Goal: Task Accomplishment & Management: Manage account settings

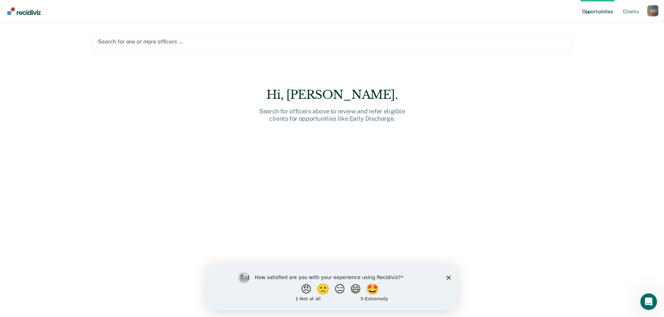
click at [202, 129] on div "Hi, [PERSON_NAME]. Search for officers above to review and refer eligible clien…" at bounding box center [331, 207] width 481 height 239
click at [129, 39] on div at bounding box center [332, 42] width 468 height 8
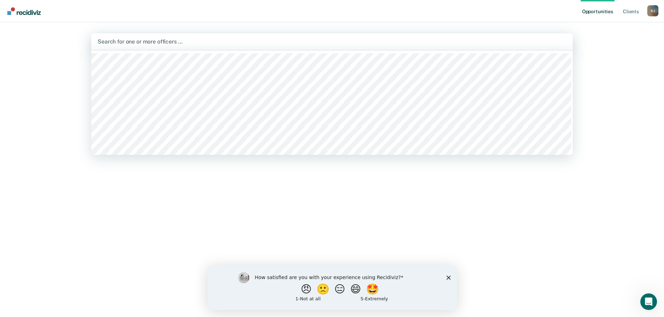
click at [54, 53] on div "Opportunities Client s [PERSON_NAME] [PERSON_NAME] Profile How it works Log Out…" at bounding box center [332, 158] width 664 height 317
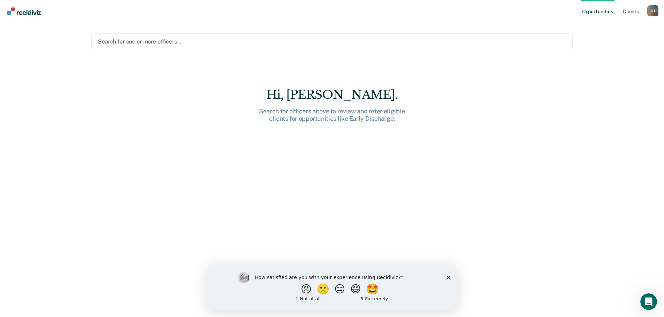
click at [43, 11] on link "Go to Recidiviz Home" at bounding box center [24, 11] width 37 height 22
click at [16, 12] on img "Go to Recidiviz Home" at bounding box center [23, 11] width 33 height 8
click at [364, 110] on div "Search for officers above to review and refer eligible clients for opportunitie…" at bounding box center [332, 115] width 223 height 15
click at [635, 13] on link "Client s" at bounding box center [630, 11] width 19 height 22
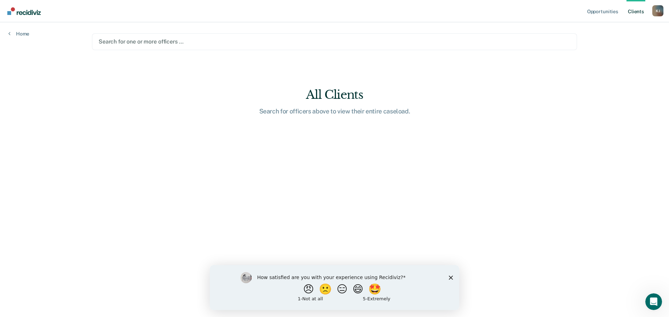
click at [347, 97] on div "All Clients" at bounding box center [334, 95] width 223 height 14
click at [26, 34] on link "Home" at bounding box center [18, 34] width 21 height 6
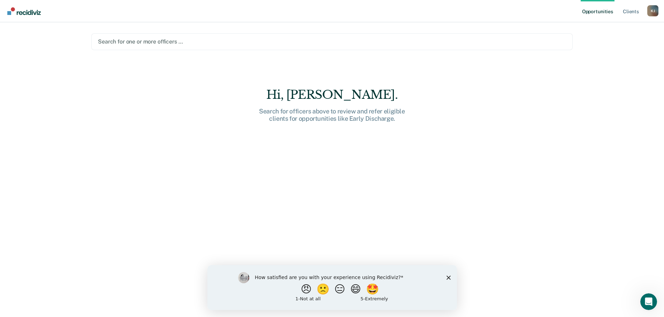
click at [653, 9] on div "K J" at bounding box center [652, 10] width 11 height 11
click at [607, 26] on link "Profile" at bounding box center [625, 28] width 56 height 6
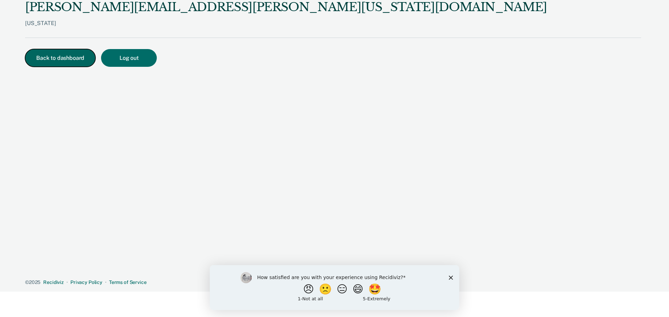
click at [75, 57] on button "Back to dashboard" at bounding box center [60, 58] width 70 height 18
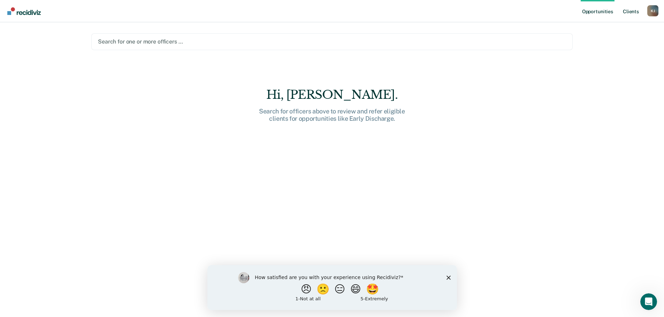
click at [627, 11] on link "Client s" at bounding box center [630, 11] width 19 height 22
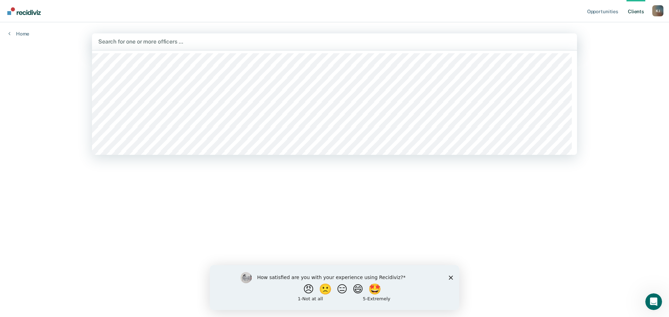
click at [155, 44] on div at bounding box center [334, 42] width 473 height 8
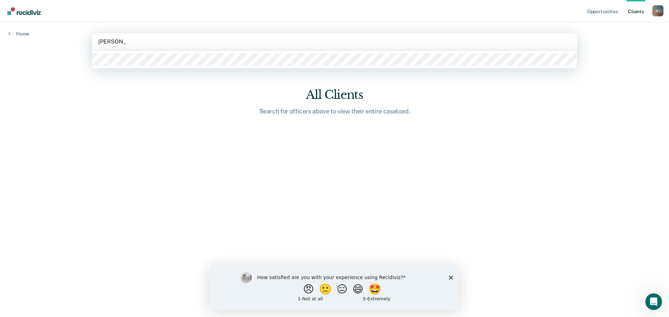
type input "[PERSON_NAME]"
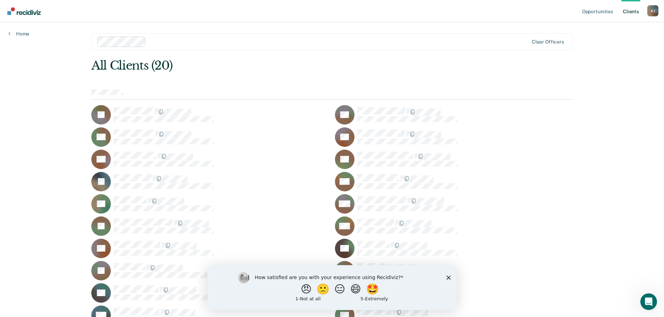
scroll to position [35, 0]
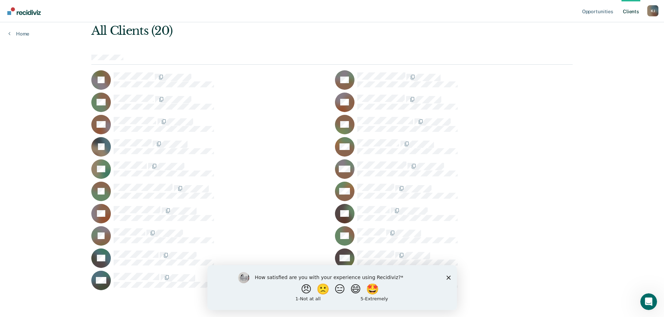
click at [449, 277] on polygon "Close survey" at bounding box center [448, 278] width 4 height 4
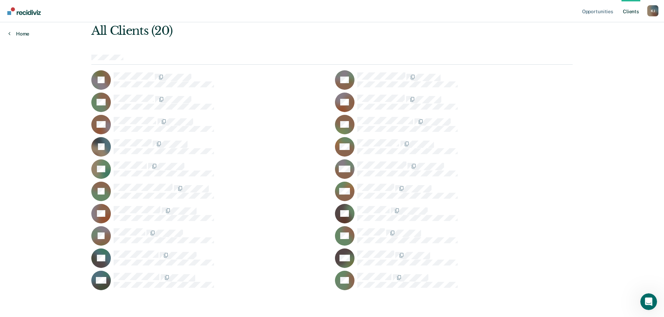
click at [18, 33] on link "Home" at bounding box center [18, 34] width 21 height 6
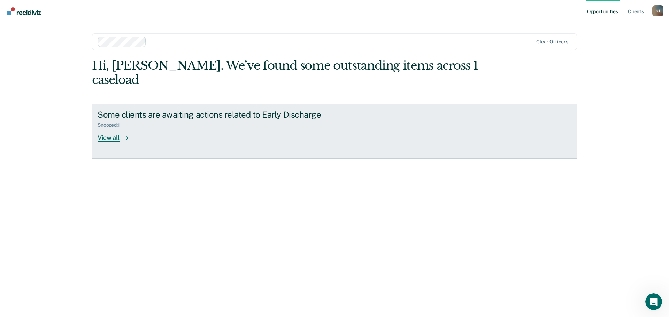
click at [112, 128] on div "View all" at bounding box center [117, 135] width 39 height 14
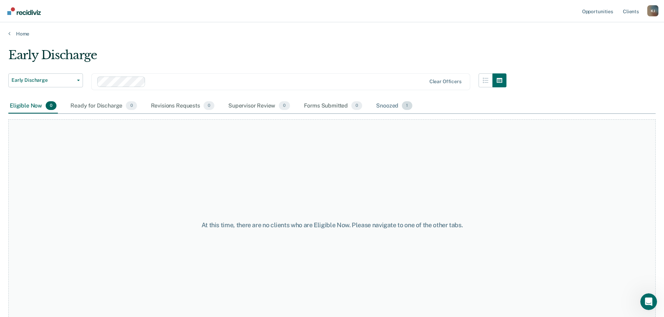
click at [394, 106] on div "Snoozed 1" at bounding box center [394, 106] width 39 height 15
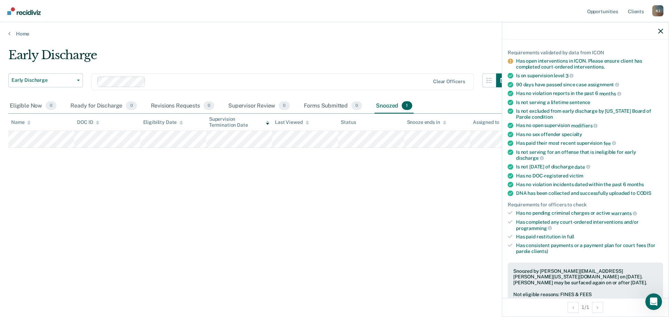
scroll to position [148, 0]
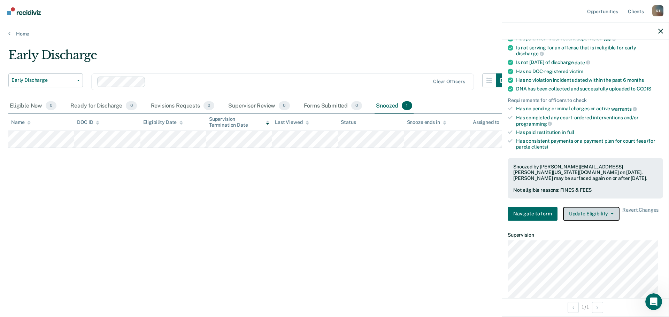
click at [587, 208] on button "Update Eligibility" at bounding box center [591, 214] width 56 height 14
click at [430, 124] on div "Snooze ends in" at bounding box center [426, 123] width 39 height 6
click at [445, 120] on div at bounding box center [444, 123] width 3 height 6
click at [444, 122] on icon at bounding box center [444, 122] width 3 height 2
click at [421, 122] on div "Snooze ends in" at bounding box center [426, 123] width 39 height 6
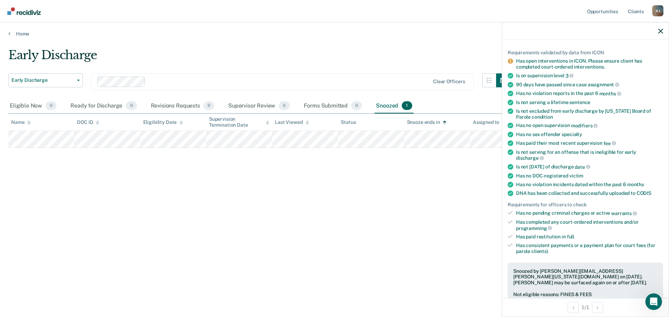
scroll to position [0, 0]
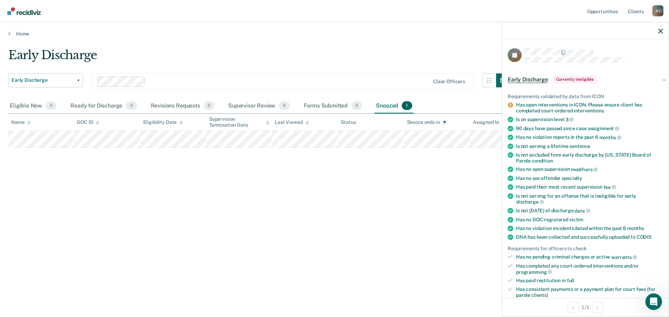
click at [422, 122] on div "Snooze ends in" at bounding box center [426, 123] width 39 height 6
click at [444, 122] on icon at bounding box center [444, 122] width 3 height 2
click at [437, 122] on div "Snooze ends in" at bounding box center [426, 123] width 39 height 6
click at [562, 79] on span "Currently ineligible" at bounding box center [575, 79] width 43 height 7
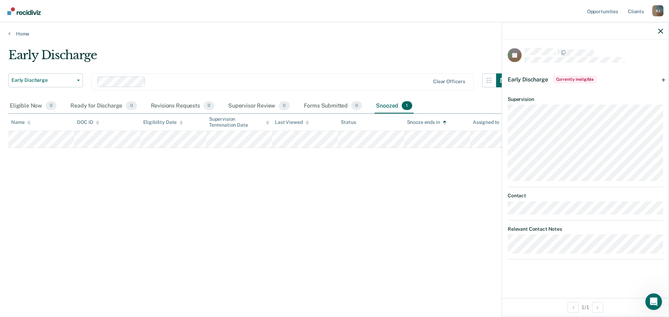
click at [666, 79] on div "Early Discharge Currently ineligible" at bounding box center [585, 79] width 167 height 22
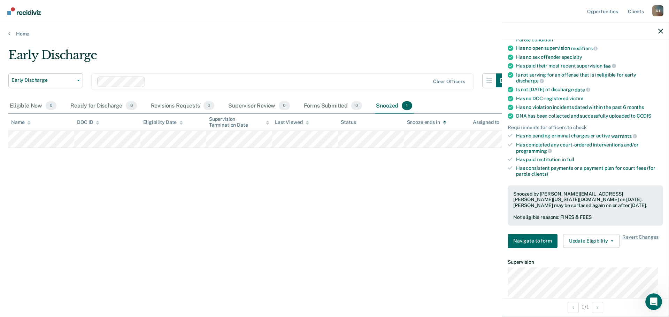
scroll to position [174, 0]
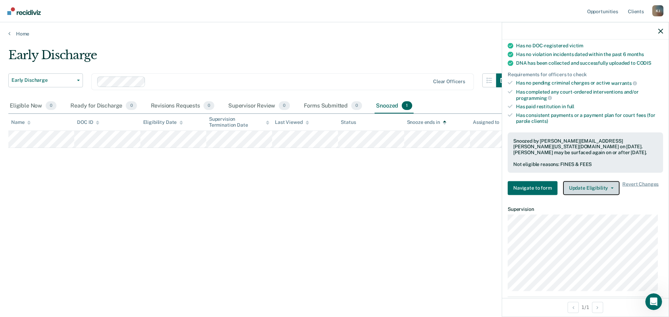
click at [578, 183] on button "Update Eligibility" at bounding box center [591, 188] width 56 height 14
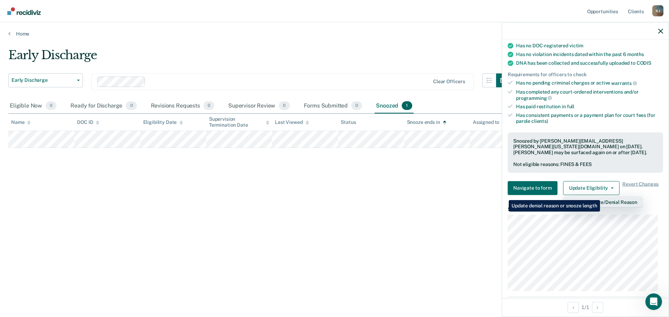
click at [601, 197] on button "Change Snooze/Denial Reason" at bounding box center [603, 202] width 80 height 11
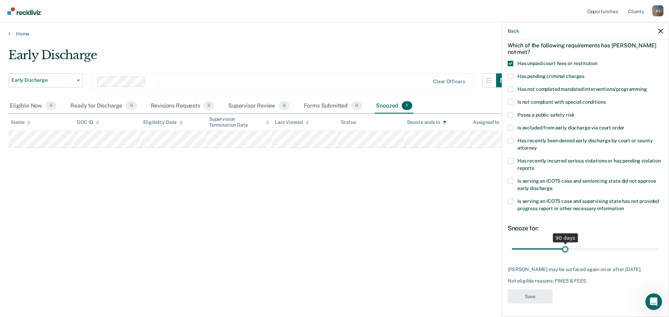
click at [562, 248] on input "range" at bounding box center [585, 249] width 147 height 12
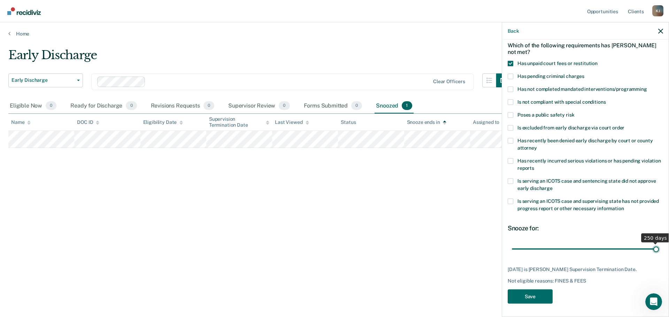
drag, startPoint x: 563, startPoint y: 248, endPoint x: 651, endPoint y: 250, distance: 87.5
type input "250"
click at [651, 250] on input "range" at bounding box center [585, 249] width 147 height 12
click at [543, 295] on button "Save" at bounding box center [530, 297] width 45 height 14
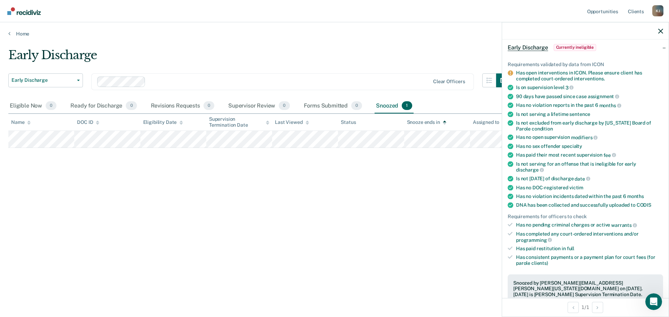
click at [658, 32] on div at bounding box center [585, 30] width 167 height 17
click at [658, 32] on icon "button" at bounding box center [660, 31] width 5 height 5
